Goal: Task Accomplishment & Management: Manage account settings

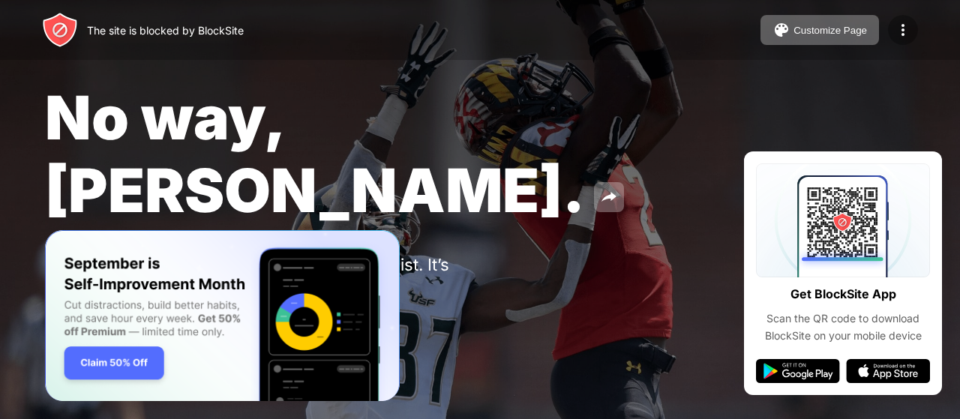
click at [914, 29] on div at bounding box center [903, 30] width 30 height 30
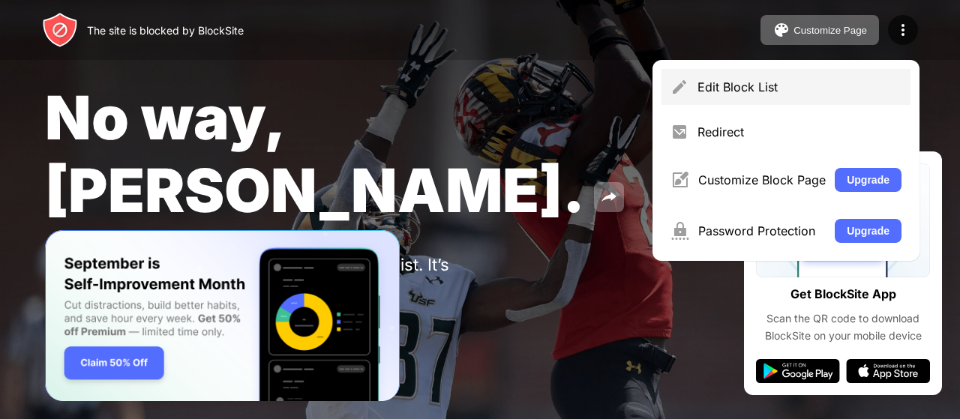
click at [769, 98] on div "Edit Block List" at bounding box center [786, 87] width 249 height 36
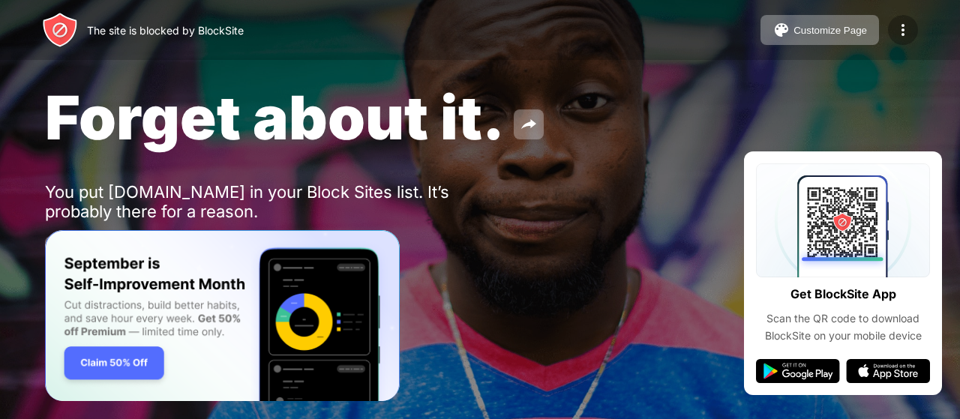
click at [899, 29] on img at bounding box center [903, 30] width 18 height 18
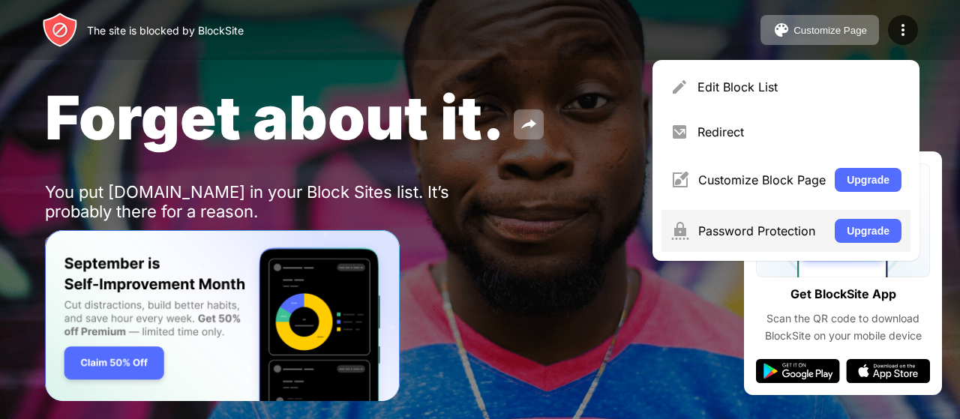
click at [772, 227] on div "Password Protection" at bounding box center [762, 231] width 128 height 15
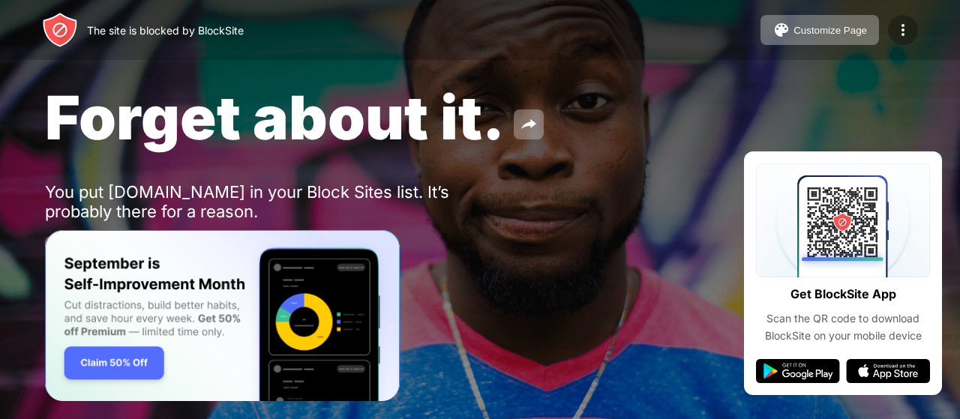
click at [898, 19] on div at bounding box center [903, 30] width 30 height 30
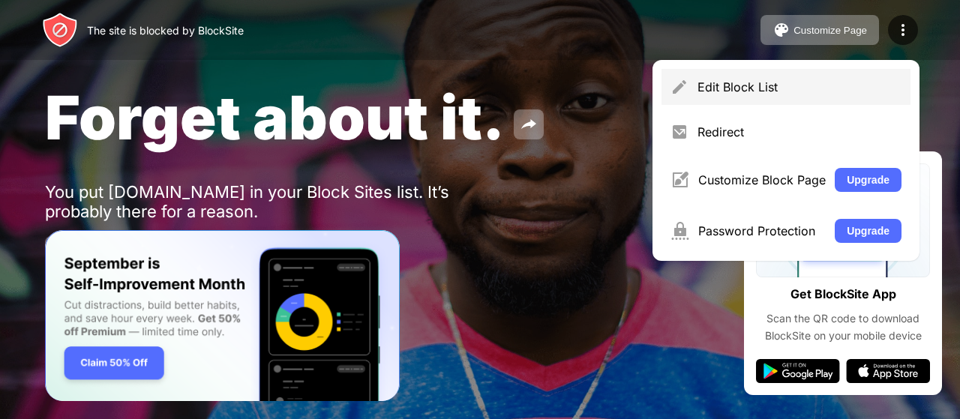
click at [742, 86] on div "Edit Block List" at bounding box center [800, 87] width 204 height 15
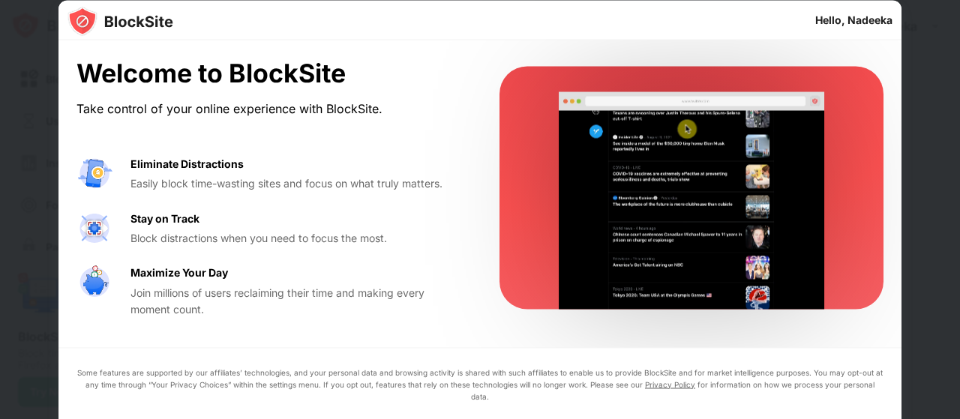
click at [853, 17] on div "Hello, Nadeeka" at bounding box center [853, 20] width 77 height 12
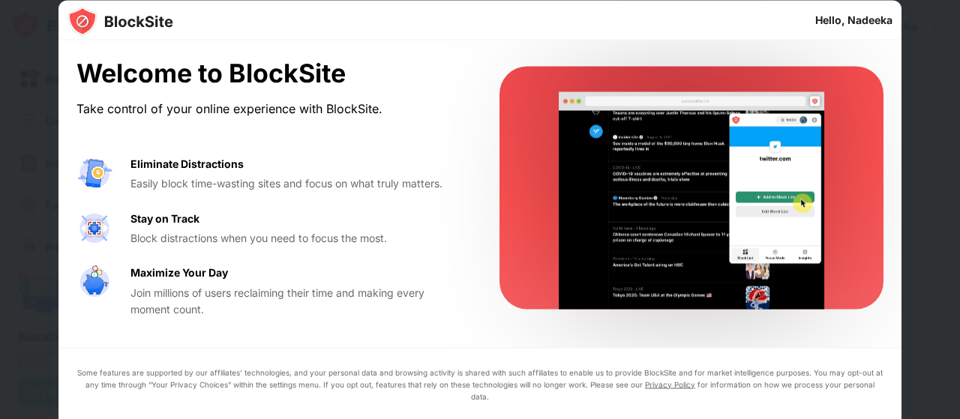
click at [834, 17] on div "Hello, Nadeeka" at bounding box center [853, 20] width 77 height 12
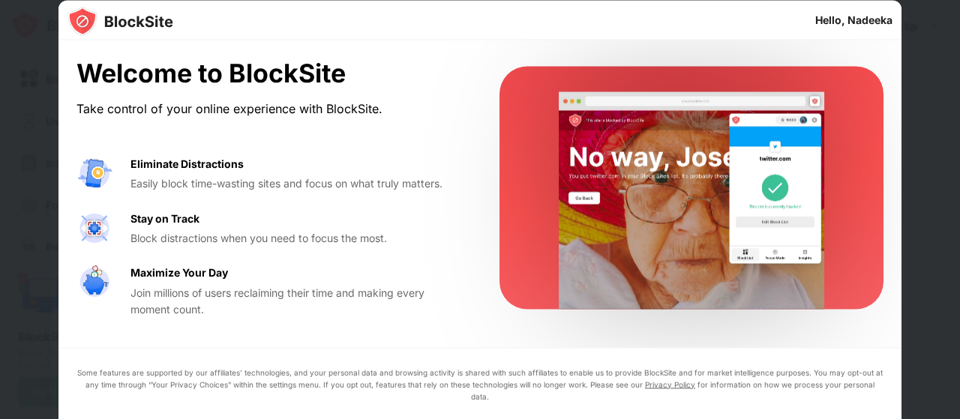
drag, startPoint x: 837, startPoint y: 19, endPoint x: 863, endPoint y: 18, distance: 25.5
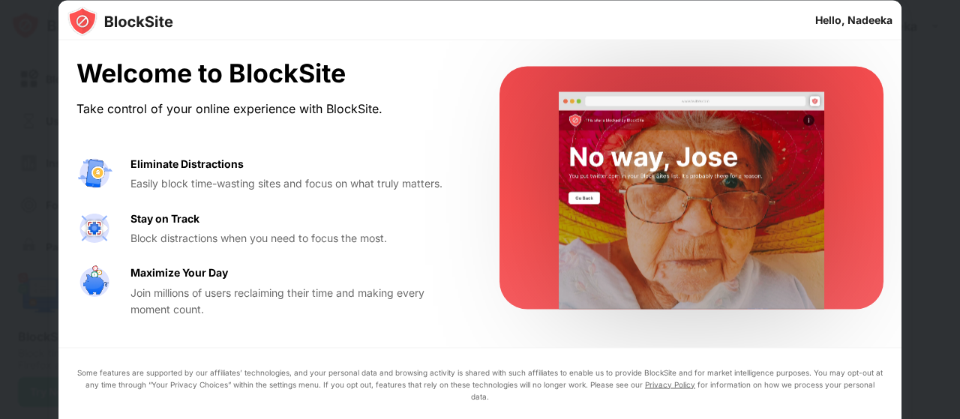
click at [837, 19] on div "Hello, Nadeeka" at bounding box center [853, 20] width 77 height 12
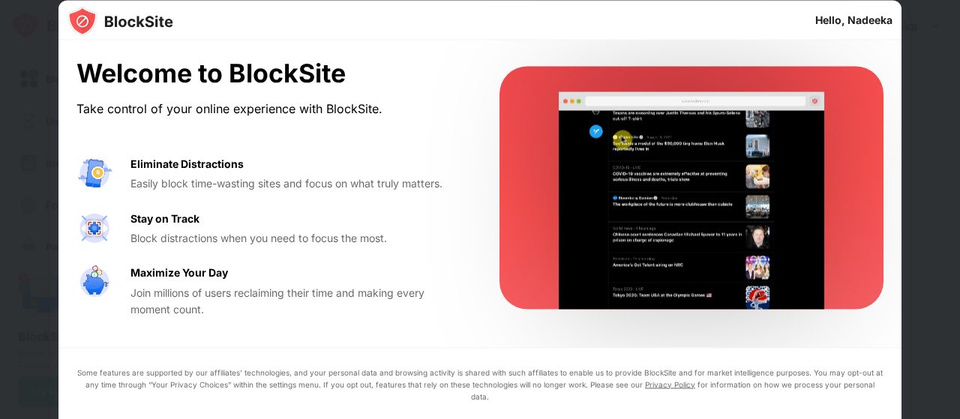
click at [866, 18] on div "Hello, Nadeeka" at bounding box center [853, 20] width 77 height 12
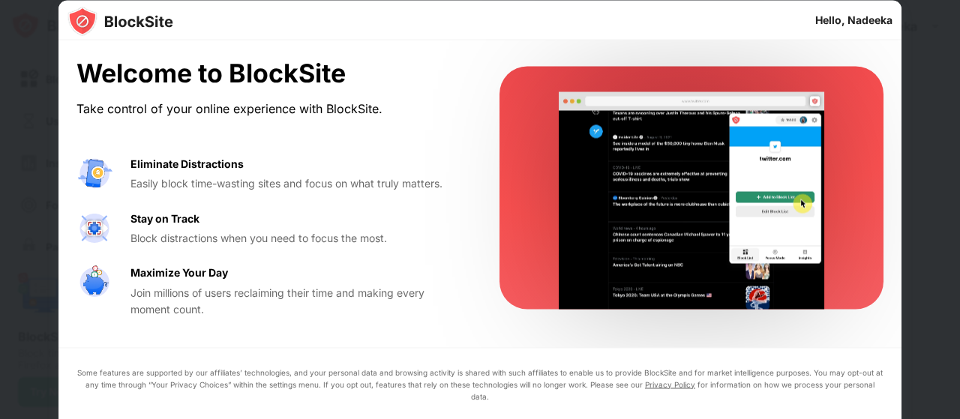
drag, startPoint x: 866, startPoint y: 18, endPoint x: 566, endPoint y: 47, distance: 301.5
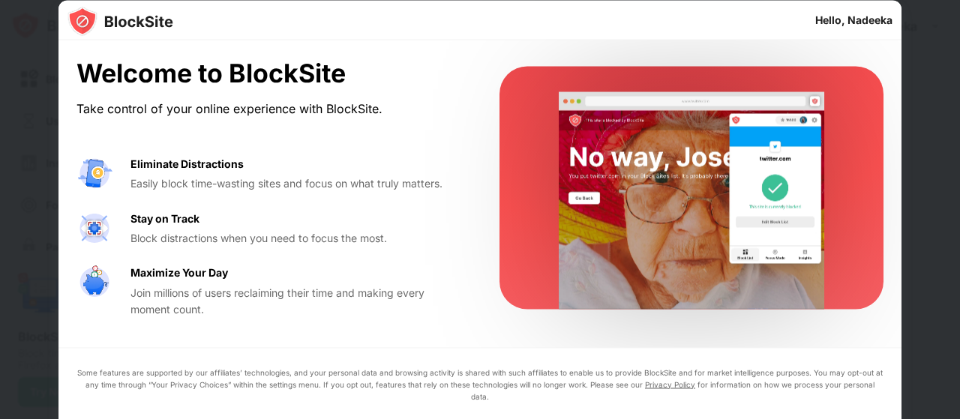
click at [566, 47] on div "Welcome to BlockSite Take control of your online experience with BlockSite. Eli…" at bounding box center [480, 189] width 843 height 296
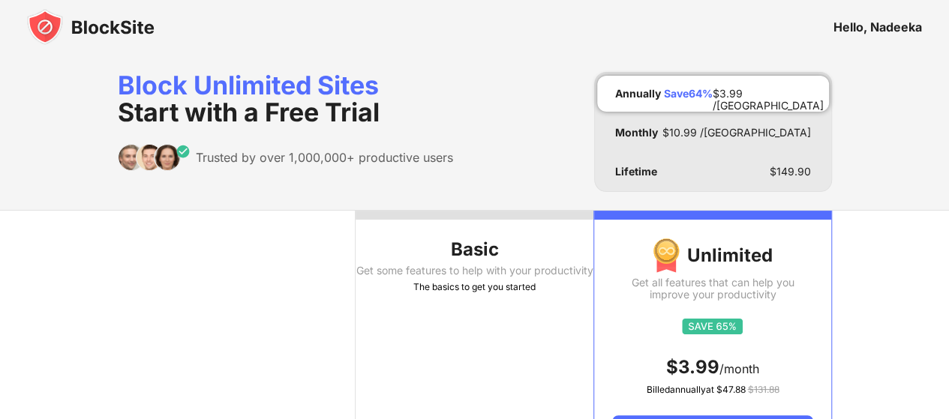
click at [850, 23] on div "Hello, Nadeeka" at bounding box center [877, 27] width 89 height 15
click at [898, 25] on div "Hello, Nadeeka" at bounding box center [877, 27] width 89 height 15
drag, startPoint x: 894, startPoint y: 26, endPoint x: 603, endPoint y: 45, distance: 291.7
click at [603, 45] on div "Hello, Nadeeka" at bounding box center [474, 27] width 949 height 54
drag, startPoint x: 300, startPoint y: 1, endPoint x: 275, endPoint y: 237, distance: 237.7
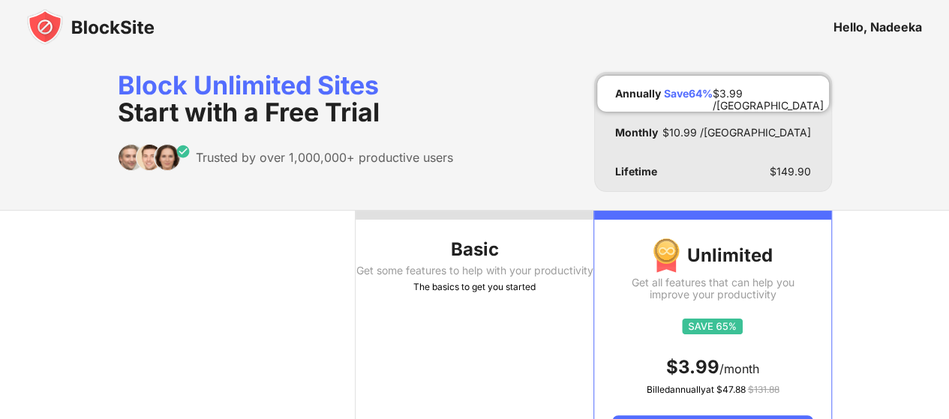
click at [275, 237] on th at bounding box center [237, 338] width 238 height 254
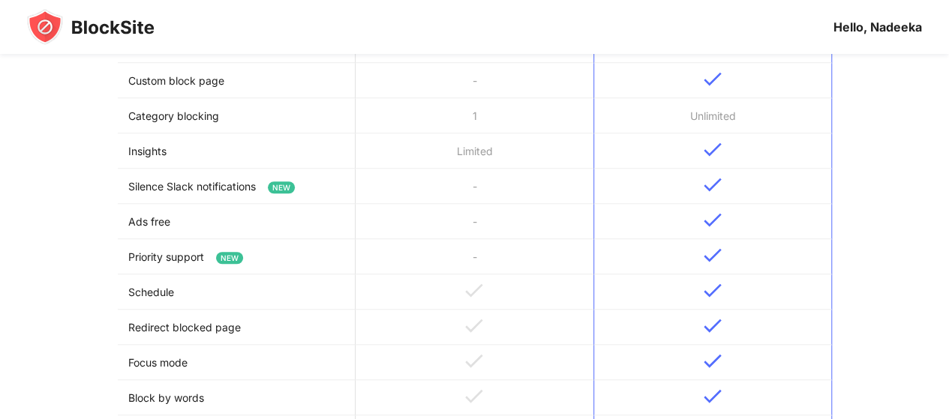
scroll to position [591, 0]
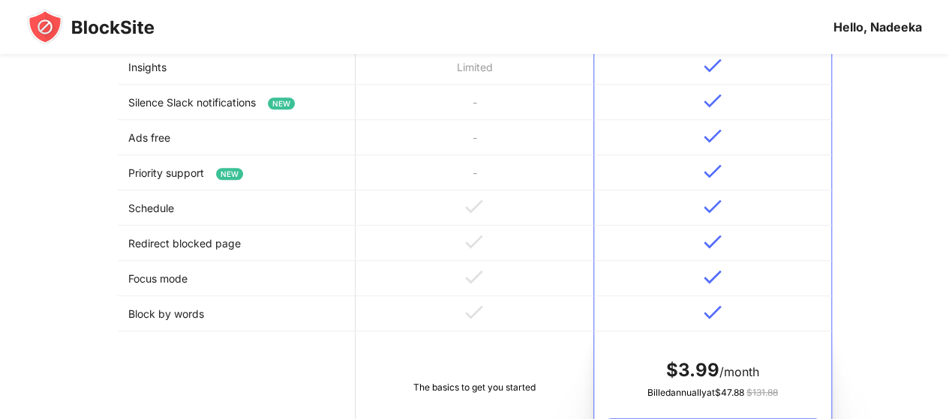
click at [35, 29] on img at bounding box center [91, 27] width 128 height 36
